Goal: Information Seeking & Learning: Learn about a topic

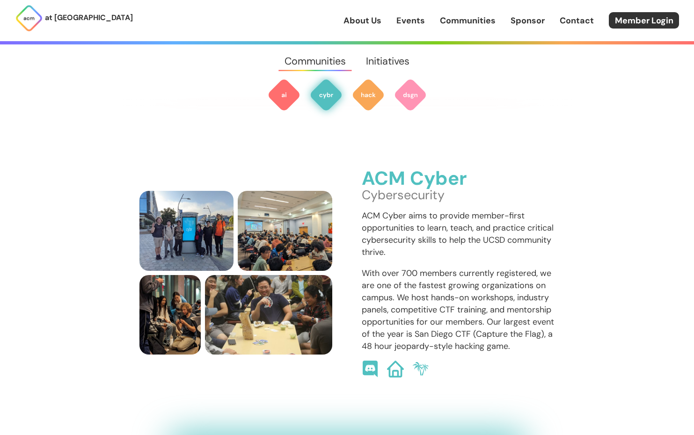
scroll to position [674, 0]
click at [419, 23] on link "Events" at bounding box center [410, 20] width 29 height 12
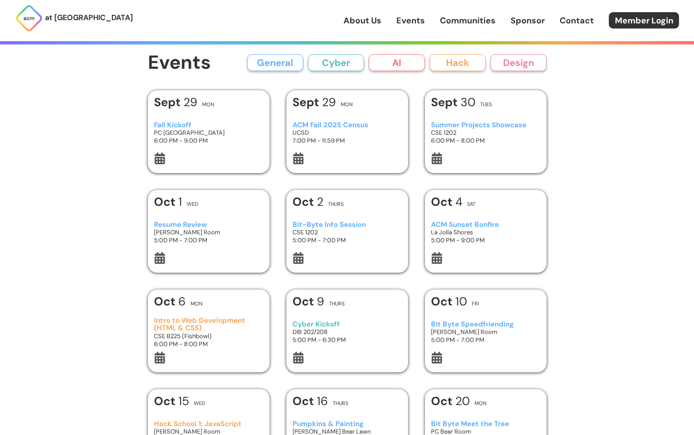
click at [527, 55] on button "Design" at bounding box center [518, 62] width 56 height 17
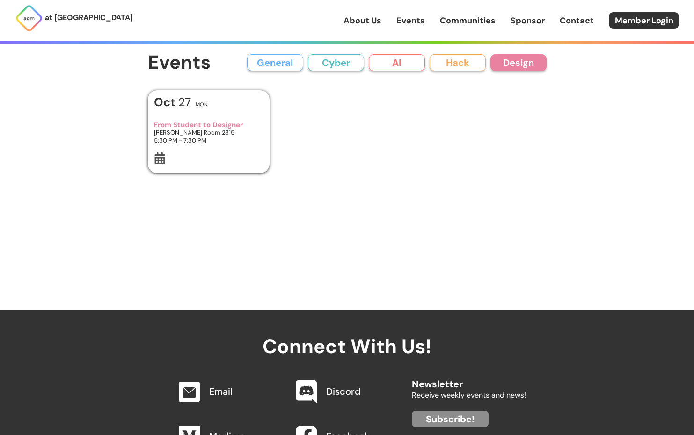
click at [328, 61] on button "Cyber" at bounding box center [336, 62] width 56 height 17
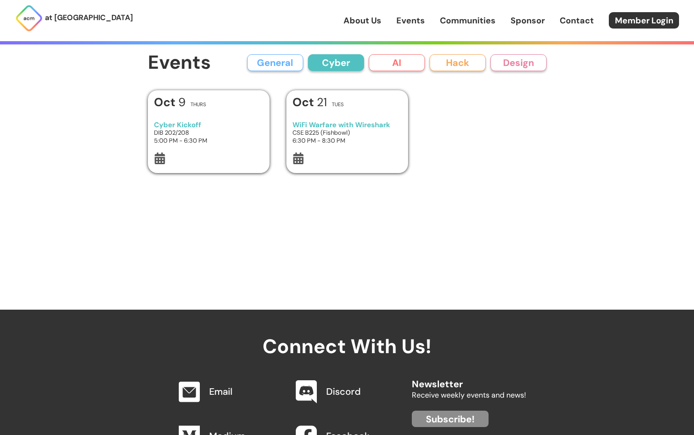
click at [408, 64] on button "AI" at bounding box center [397, 62] width 56 height 17
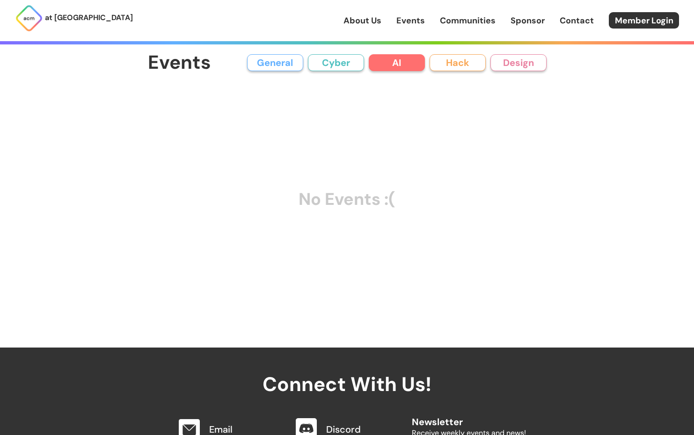
click at [455, 65] on button "Hack" at bounding box center [457, 62] width 56 height 17
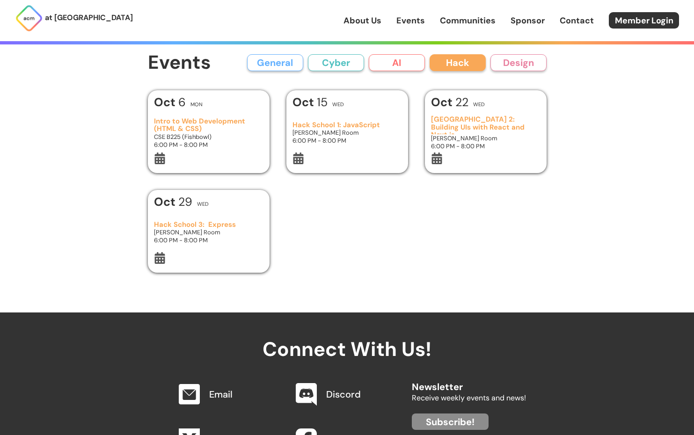
click at [277, 64] on button "General" at bounding box center [275, 62] width 56 height 17
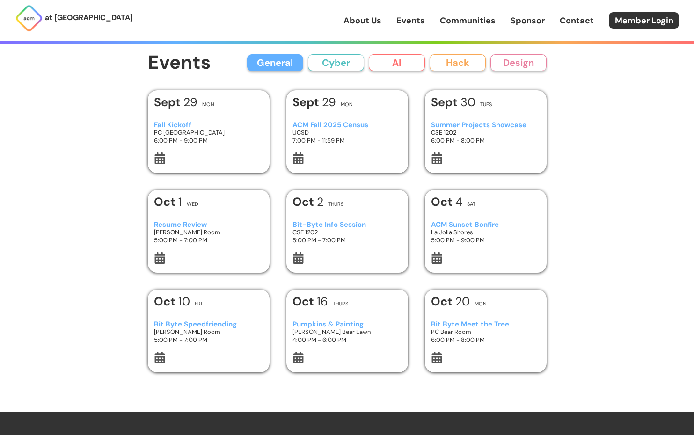
click at [401, 18] on link "Events" at bounding box center [410, 20] width 29 height 12
click at [457, 26] on link "Communities" at bounding box center [468, 20] width 56 height 12
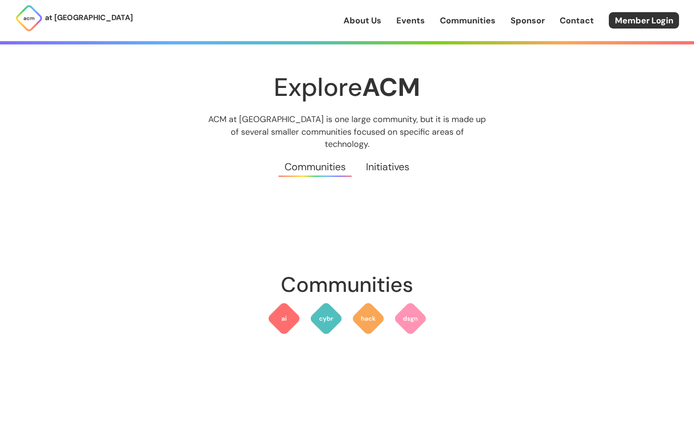
click at [375, 157] on link "Initiatives" at bounding box center [388, 167] width 64 height 34
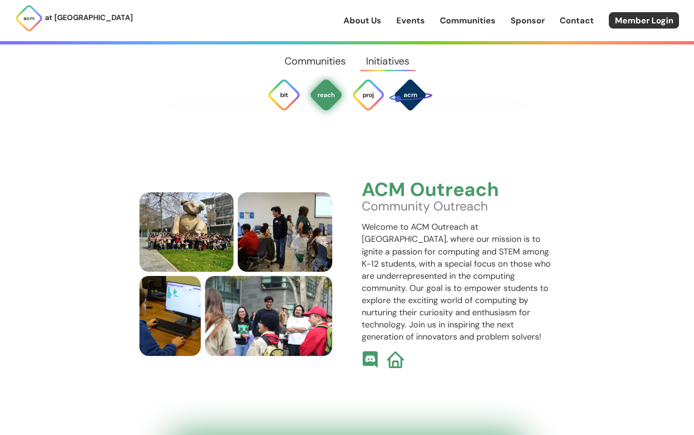
scroll to position [2388, 0]
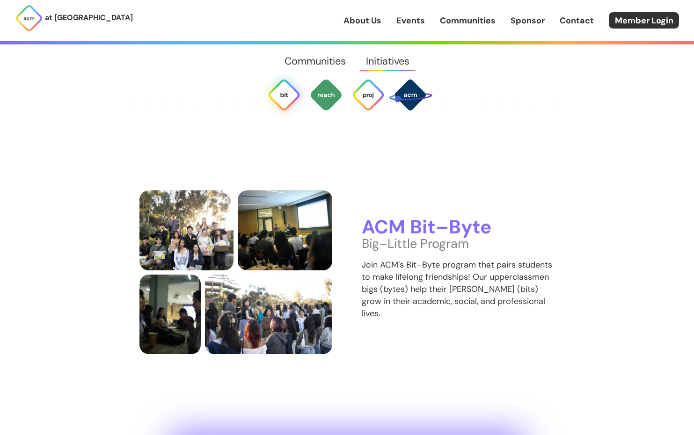
scroll to position [1997, 0]
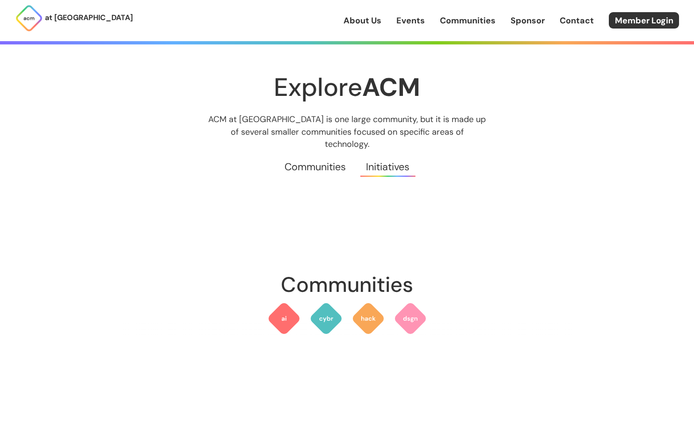
scroll to position [1997, 0]
